Goal: Information Seeking & Learning: Find specific page/section

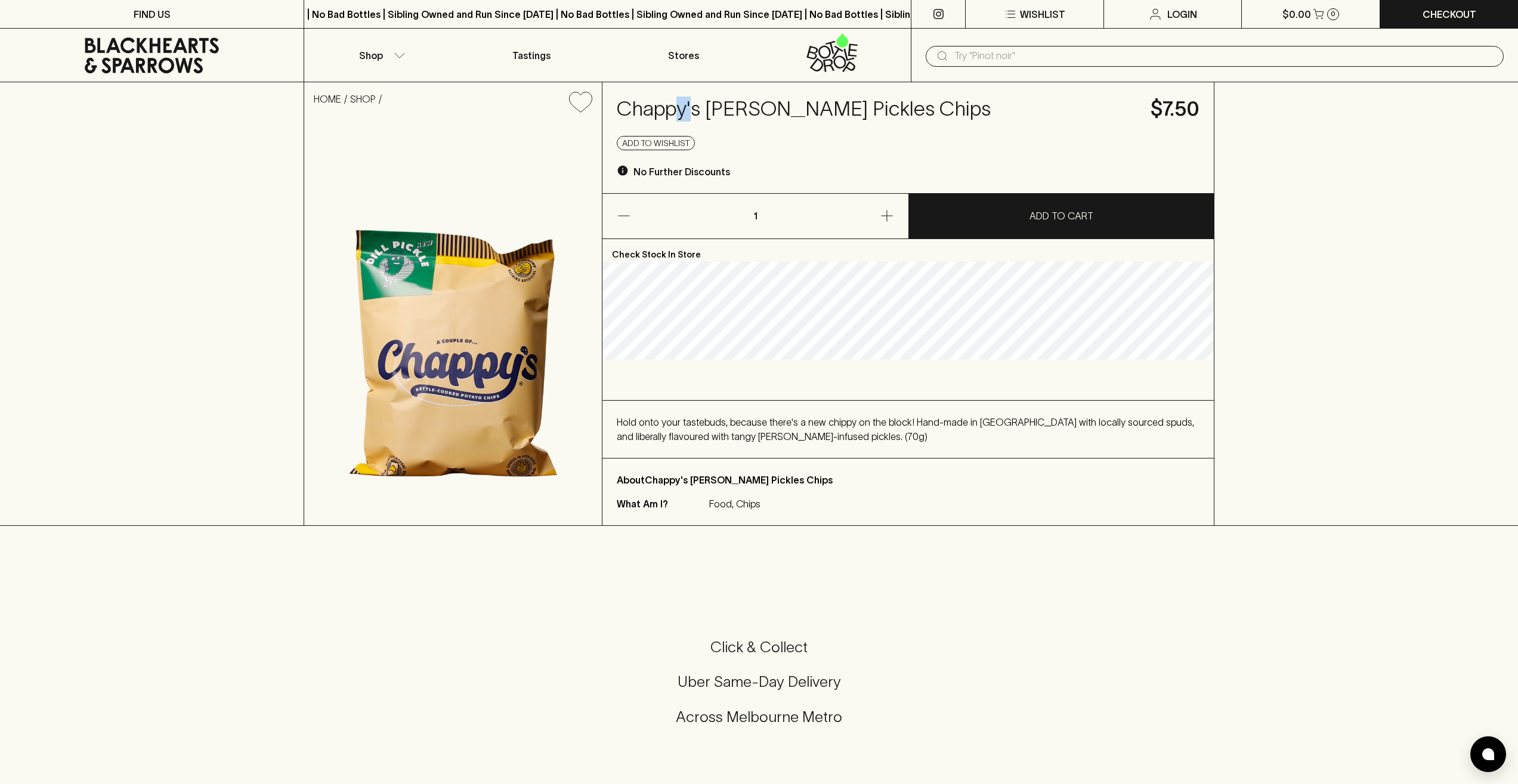
click at [673, 116] on h4 "Chappy's [PERSON_NAME] Pickles Chips" at bounding box center [876, 109] width 519 height 25
drag, startPoint x: 700, startPoint y: 110, endPoint x: 619, endPoint y: 103, distance: 81.3
click at [619, 103] on h4 "Chappy's [PERSON_NAME] Pickles Chips" at bounding box center [876, 109] width 519 height 25
copy h4 "[PERSON_NAME]'s"
click at [1075, 45] on div "​" at bounding box center [1214, 55] width 578 height 23
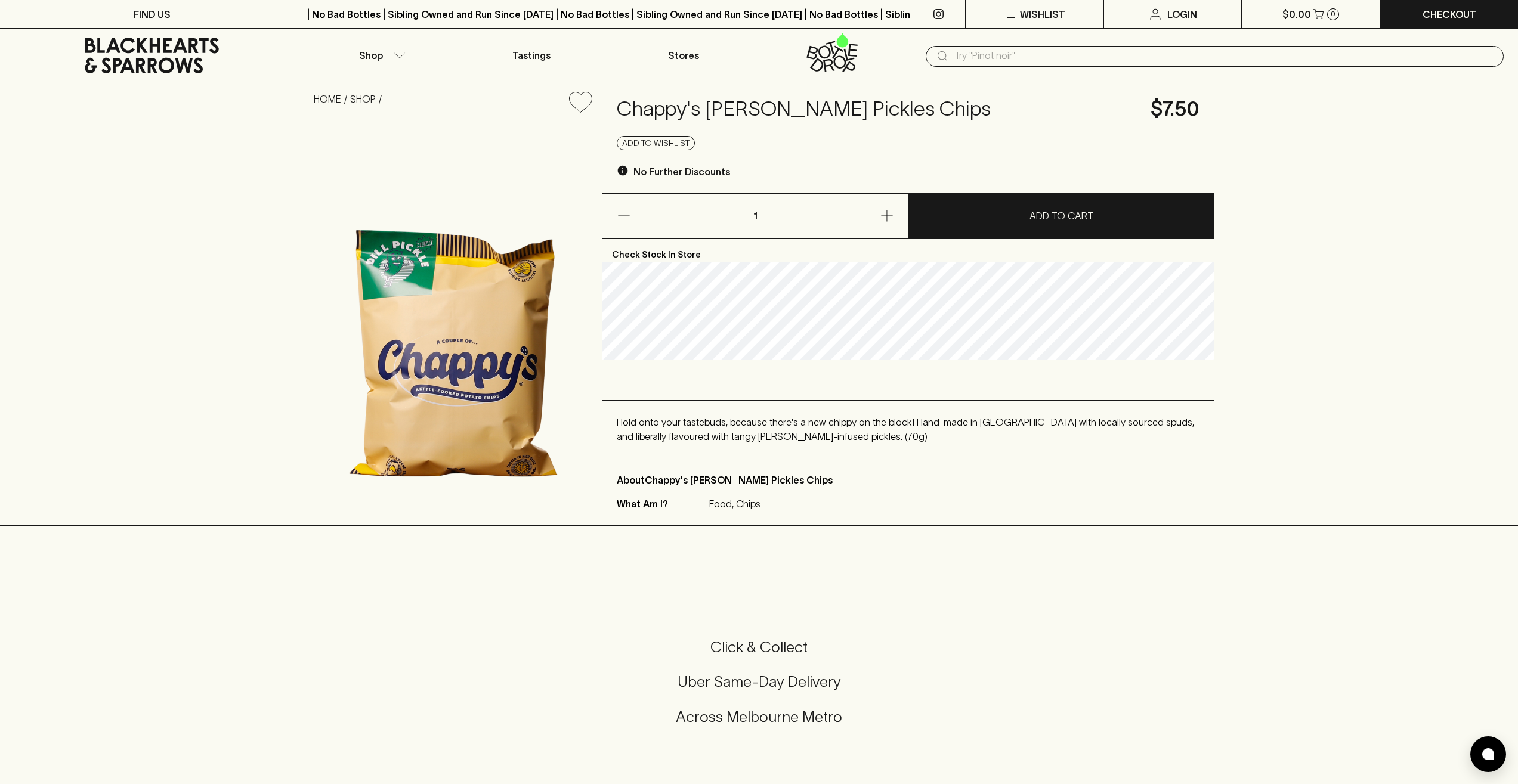
click at [1070, 54] on input "text" at bounding box center [1224, 56] width 540 height 19
paste input "[PERSON_NAME]'s"
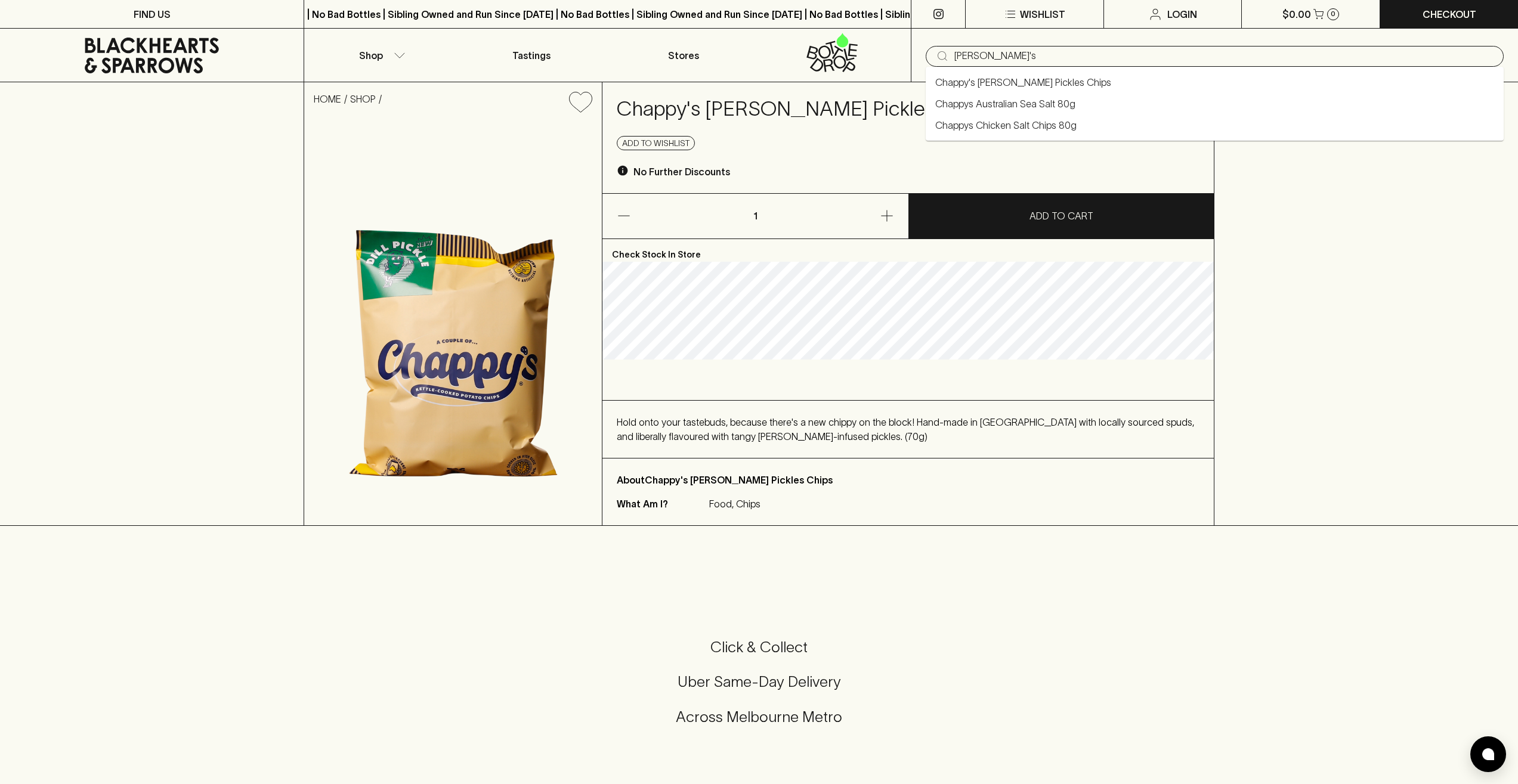
type input "[PERSON_NAME]'s"
